Goal: Task Accomplishment & Management: Use online tool/utility

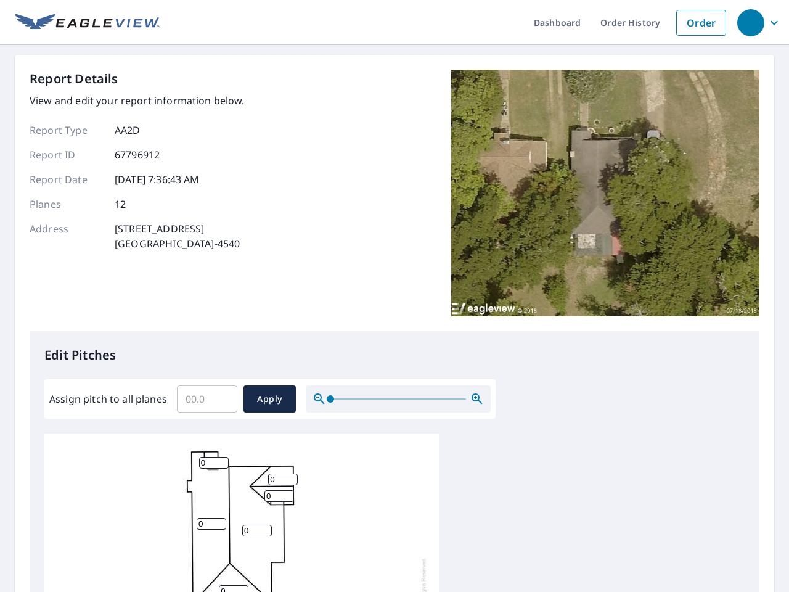
click at [395, 296] on div "Report Details View and edit your report information below. Report Type AA2D Re…" at bounding box center [395, 200] width 730 height 261
click at [750, 22] on div "button" at bounding box center [750, 22] width 27 height 27
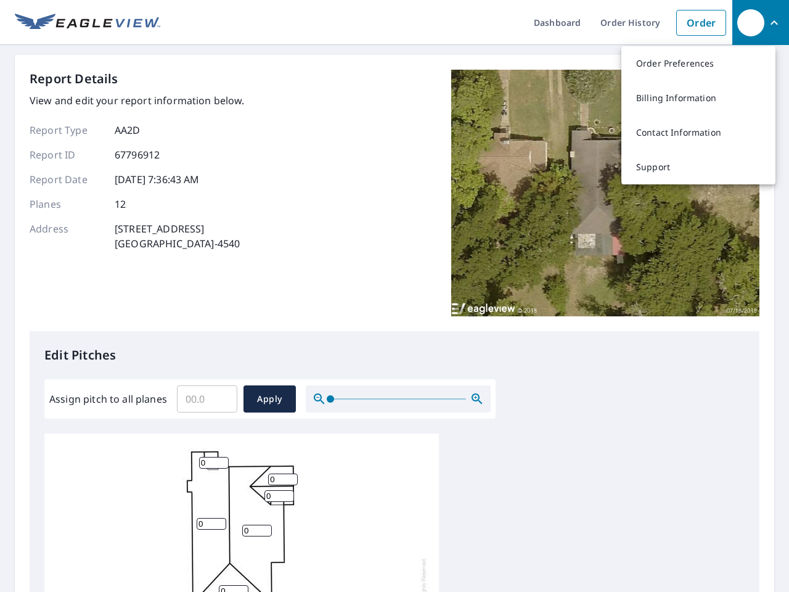
click at [207, 399] on input "Assign pitch to all planes" at bounding box center [207, 399] width 60 height 35
click at [269, 399] on span "Apply" at bounding box center [269, 399] width 33 height 15
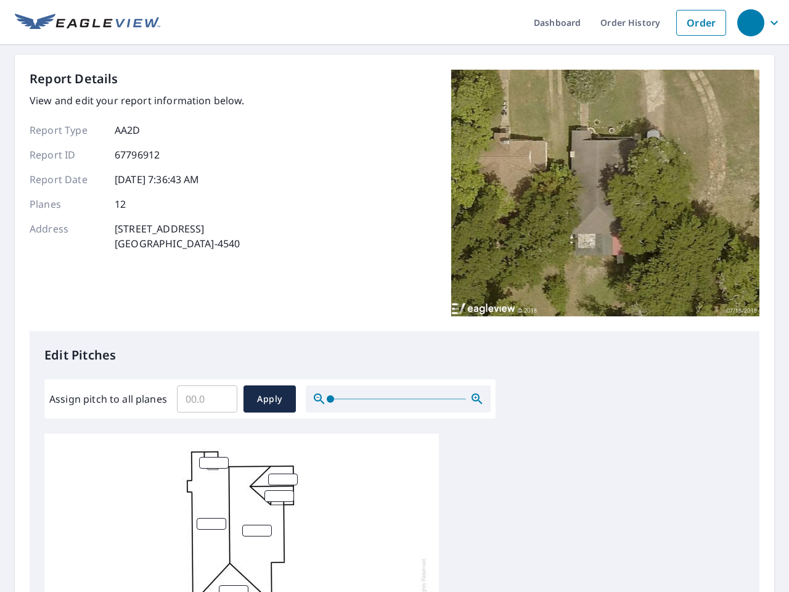
click at [477, 399] on icon "button" at bounding box center [477, 399] width 15 height 15
